Goal: Book appointment/travel/reservation

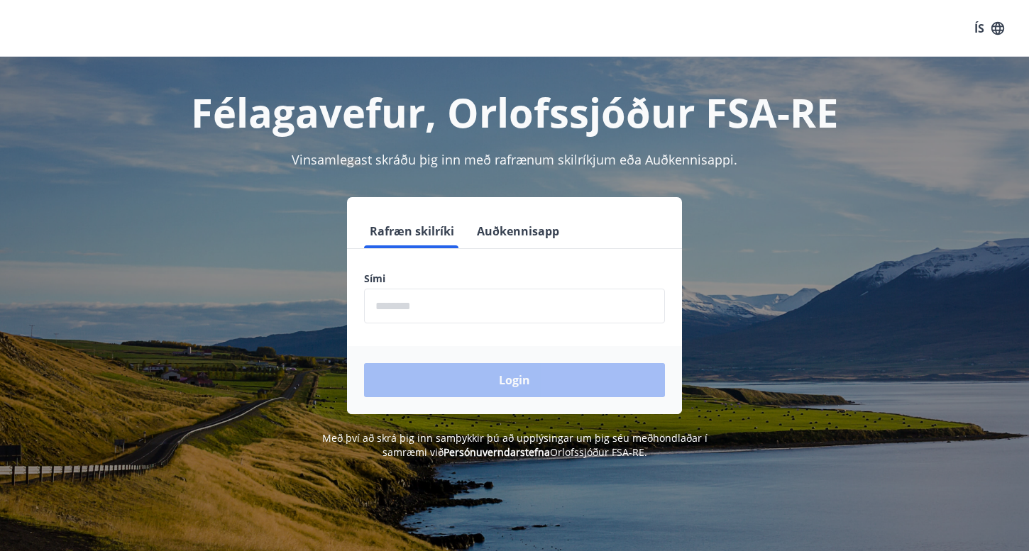
click at [422, 307] on input "phone" at bounding box center [514, 306] width 301 height 35
type input "********"
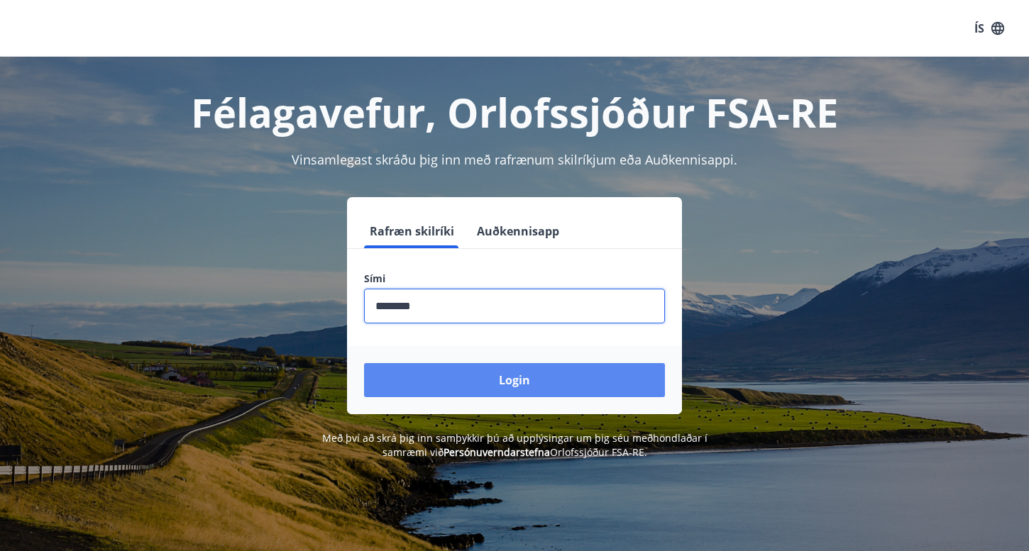
click at [458, 385] on button "Login" at bounding box center [514, 380] width 301 height 34
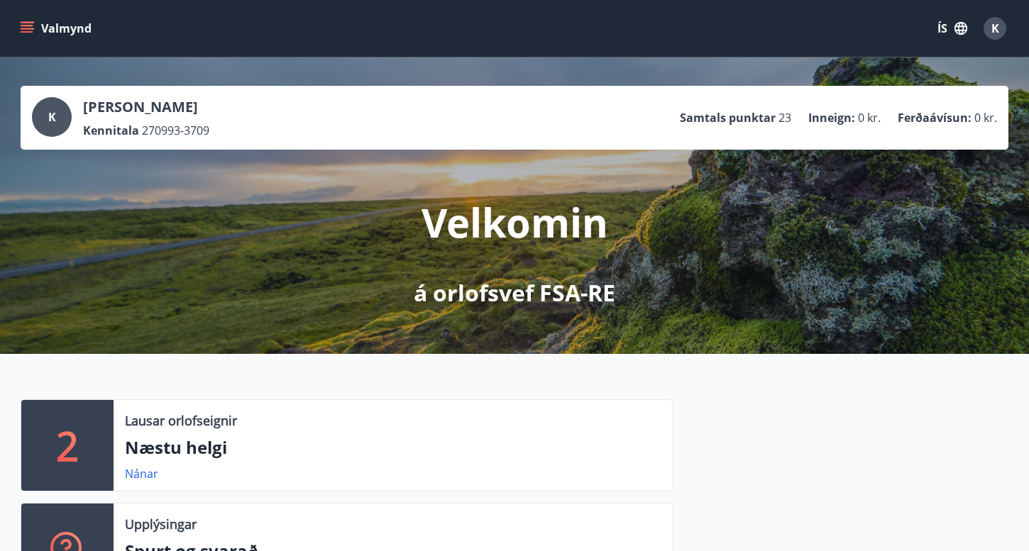
click at [24, 16] on button "Valmynd" at bounding box center [57, 29] width 80 height 26
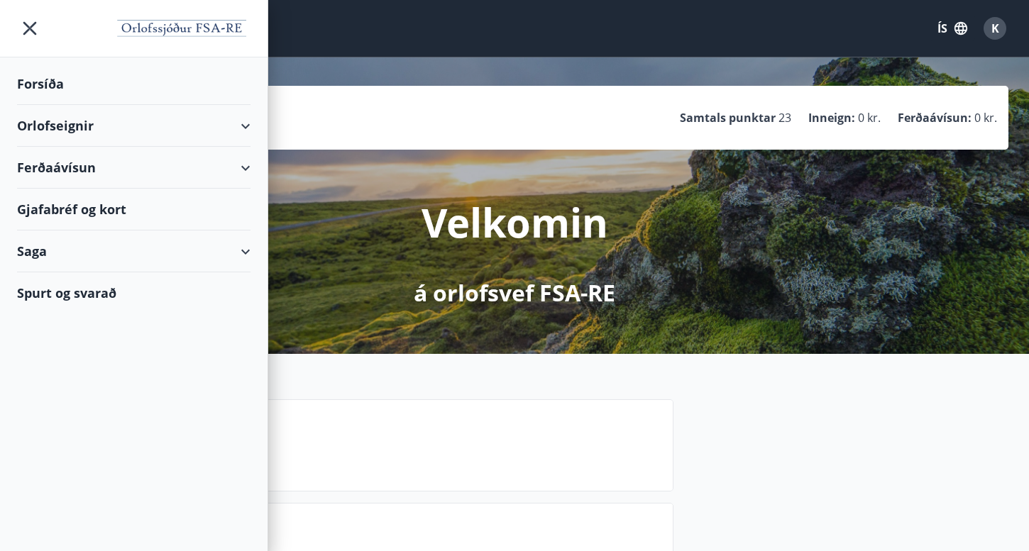
click at [61, 128] on div "Orlofseignir" at bounding box center [133, 126] width 233 height 42
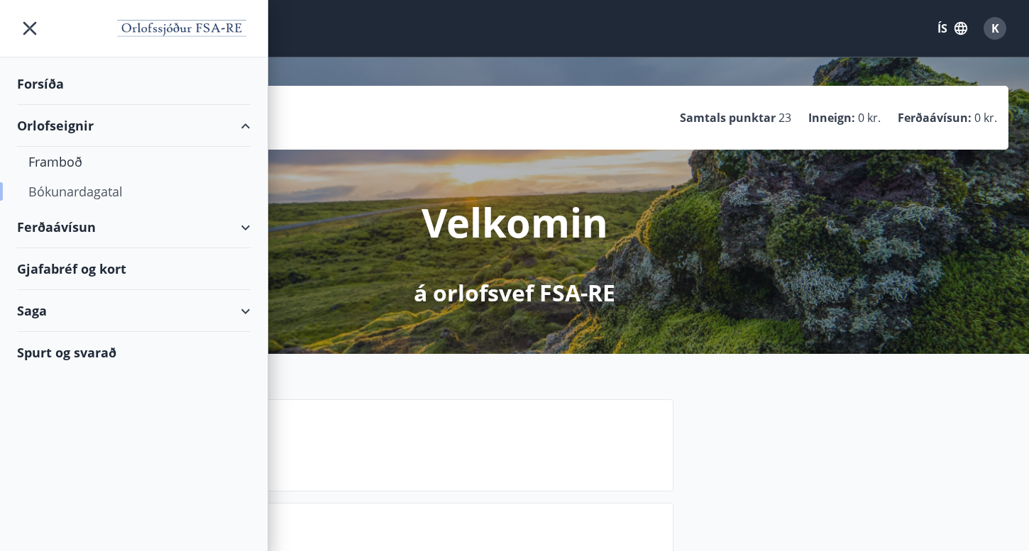
click at [72, 187] on div "Bókunardagatal" at bounding box center [133, 192] width 211 height 30
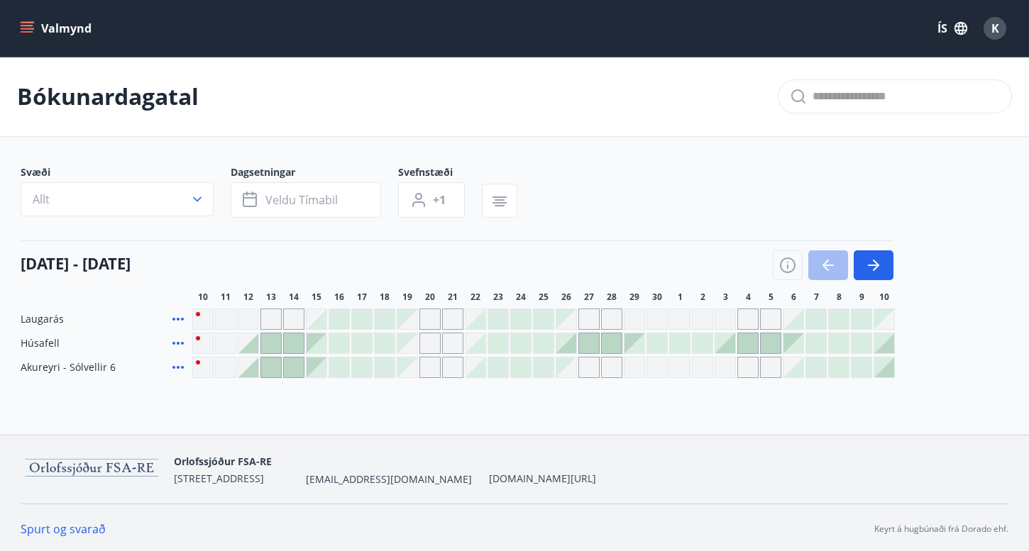
scroll to position [3, 0]
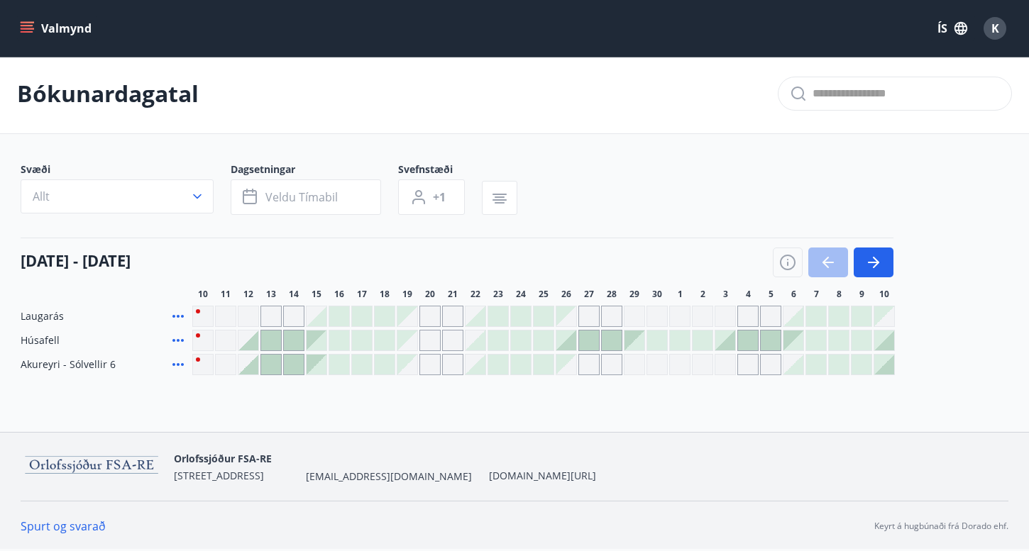
click at [407, 340] on div "Gráir dagar eru ekki bókanlegir" at bounding box center [407, 341] width 20 height 20
click at [467, 342] on div at bounding box center [475, 341] width 20 height 20
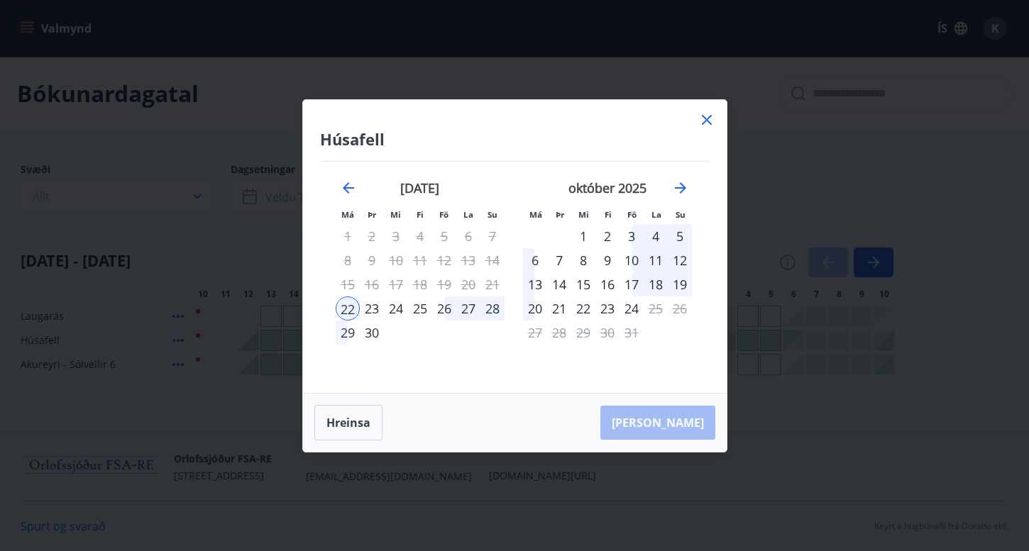
click at [722, 117] on div "Húsafell Má Þr Mi Fi Fö La Su Má Þr Mi Fi Fö La Su [DATE] 1 2 3 4 5 6 7 8 9 10 …" at bounding box center [515, 246] width 424 height 293
click at [712, 117] on icon at bounding box center [706, 119] width 17 height 17
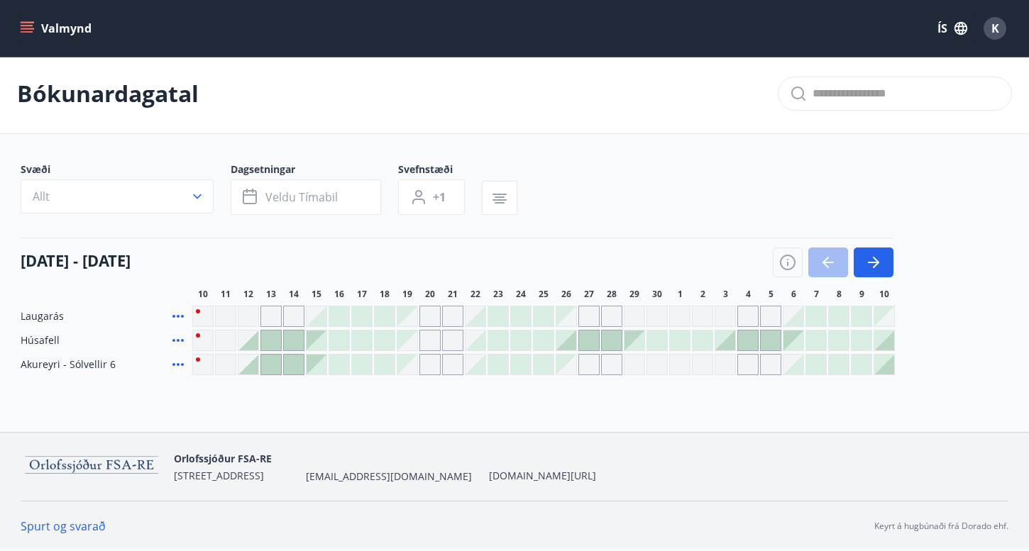
click at [391, 333] on div at bounding box center [385, 341] width 20 height 20
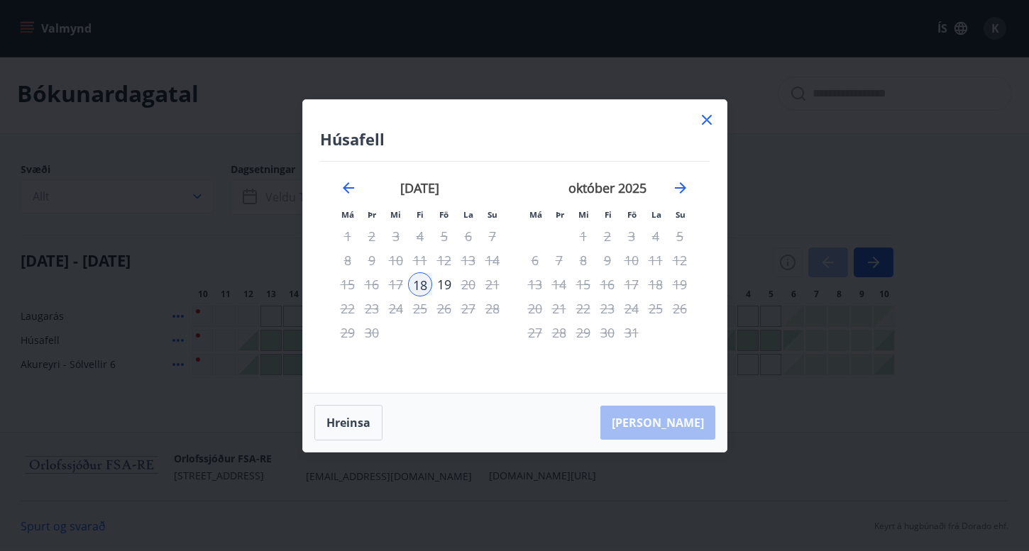
click at [705, 120] on icon at bounding box center [706, 119] width 2 height 2
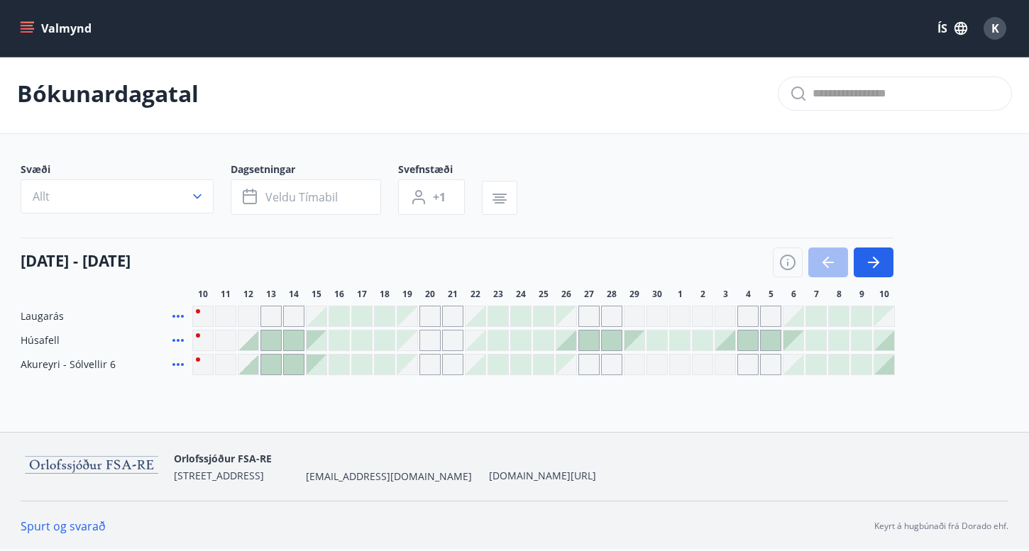
click at [570, 344] on div at bounding box center [566, 341] width 20 height 20
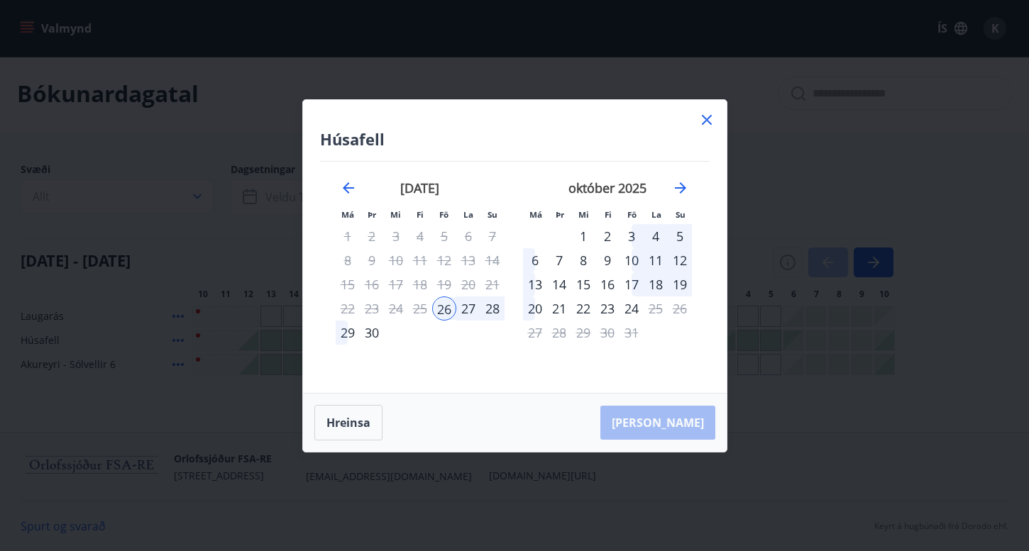
click at [685, 232] on div "5" at bounding box center [680, 236] width 24 height 24
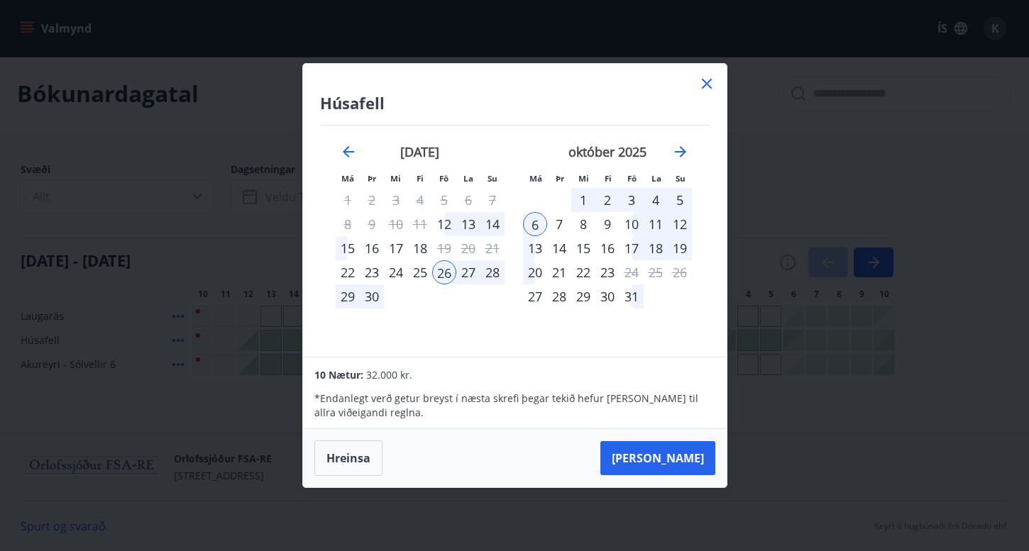
click at [633, 196] on div "3" at bounding box center [631, 200] width 24 height 24
click at [446, 268] on div "26" at bounding box center [444, 272] width 24 height 24
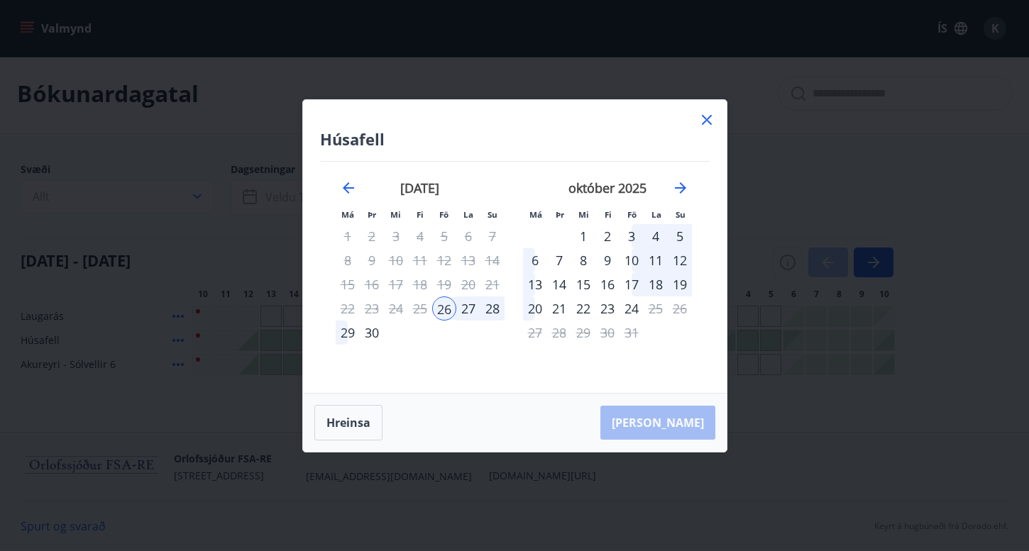
click at [630, 235] on div "3" at bounding box center [631, 236] width 24 height 24
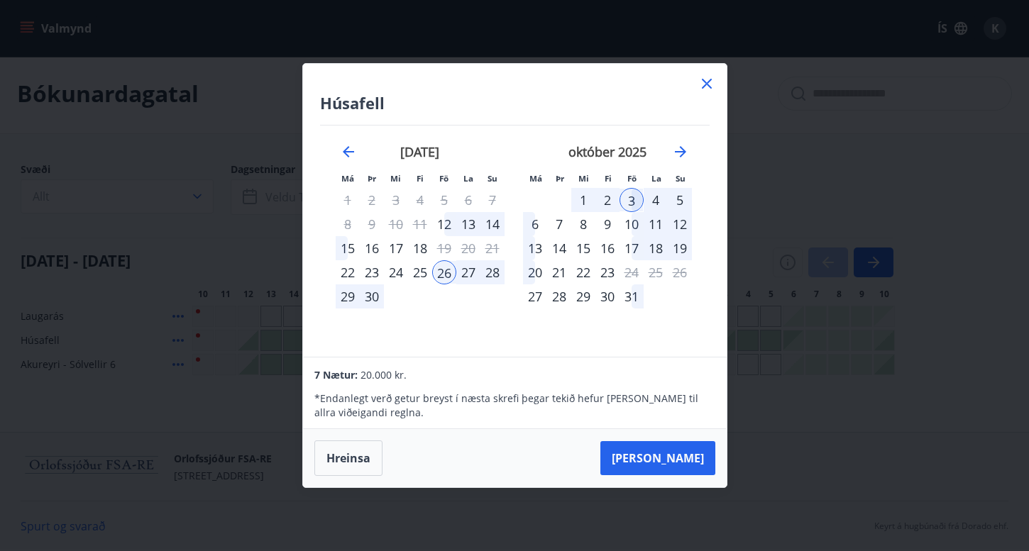
click at [702, 84] on icon at bounding box center [706, 83] width 17 height 17
